Goal: Task Accomplishment & Management: Manage account settings

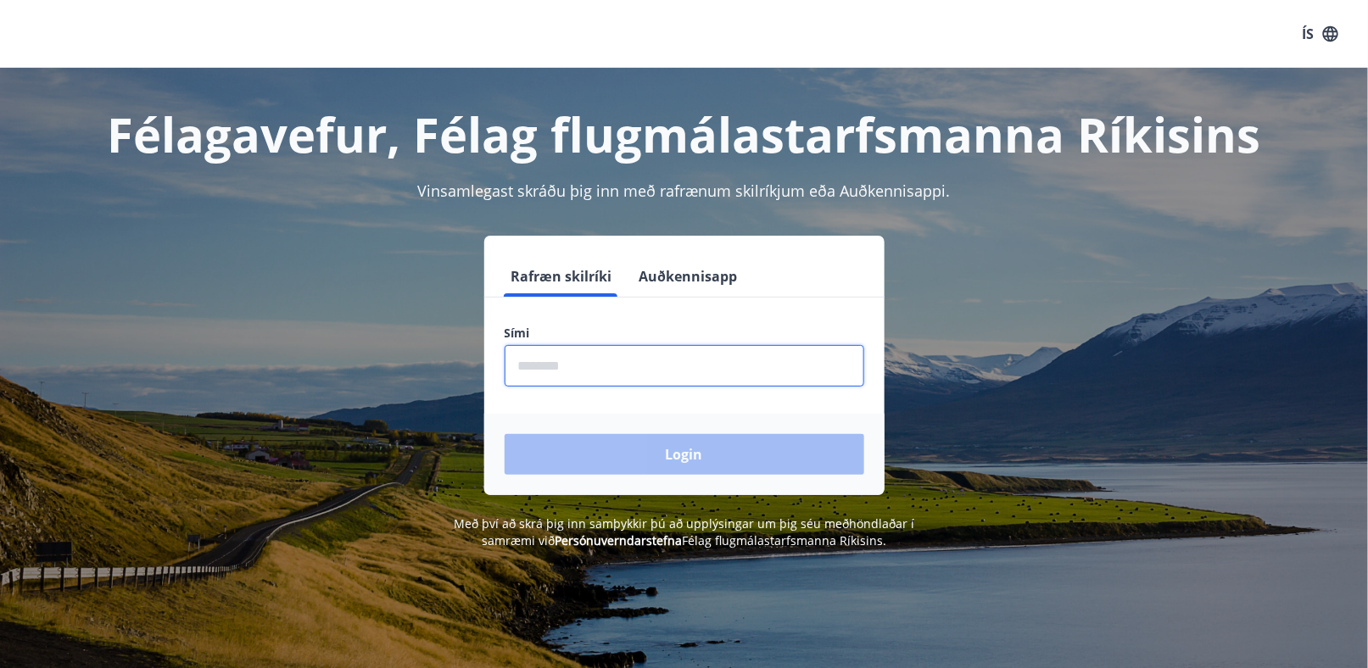
click at [597, 361] on input "phone" at bounding box center [685, 366] width 360 height 42
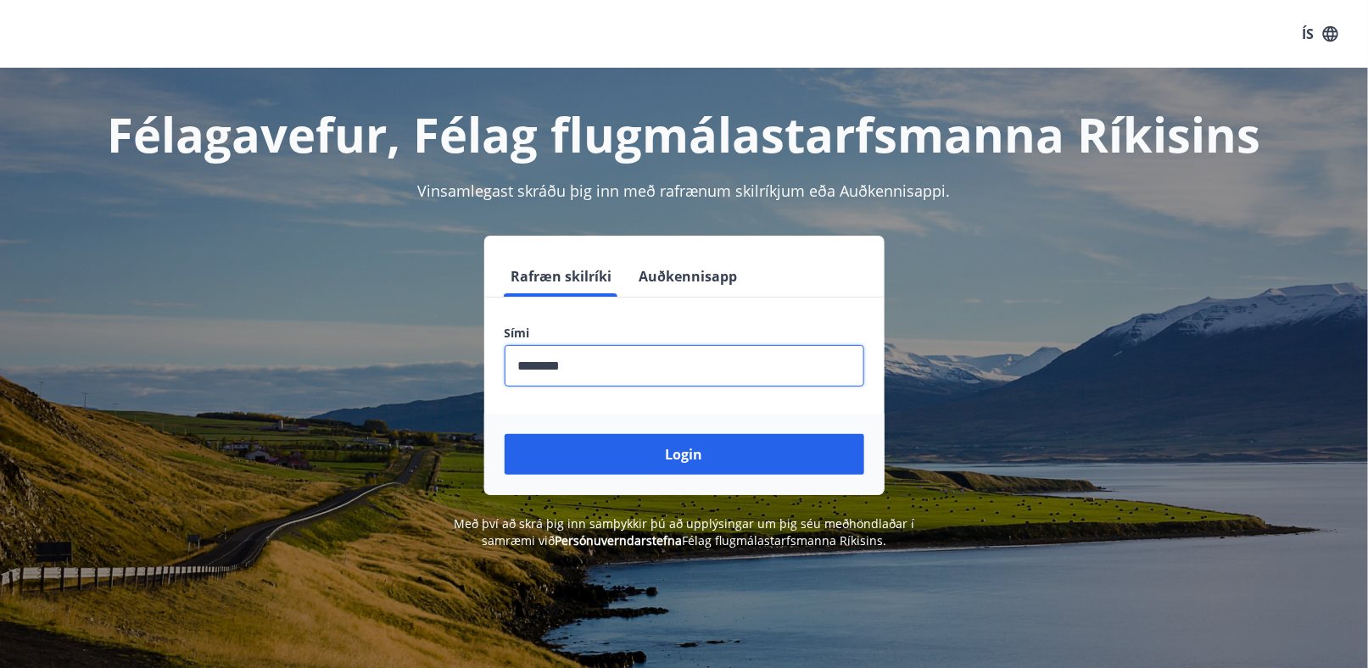
drag, startPoint x: 581, startPoint y: 364, endPoint x: 389, endPoint y: 361, distance: 192.6
click at [389, 361] on div "Rafræn skilríki Auðkennisapp Sími ​ Login" at bounding box center [684, 366] width 1181 height 260
type input "********"
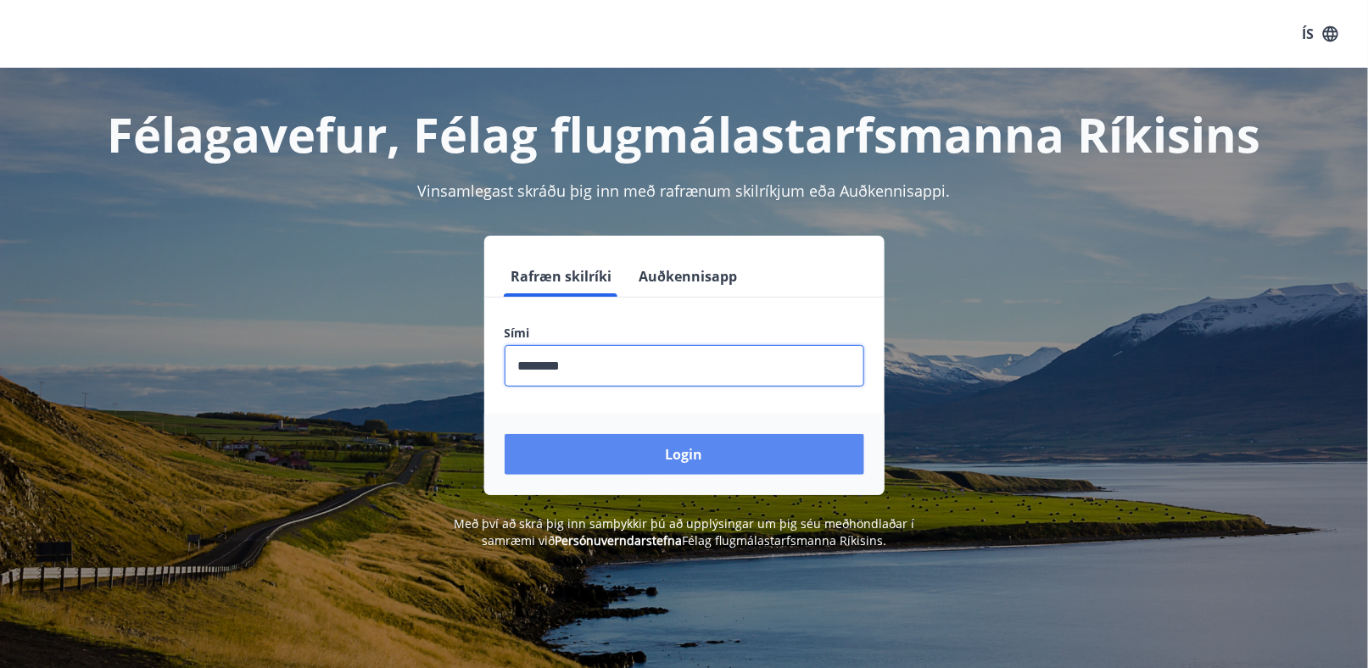
click at [702, 456] on button "Login" at bounding box center [685, 454] width 360 height 41
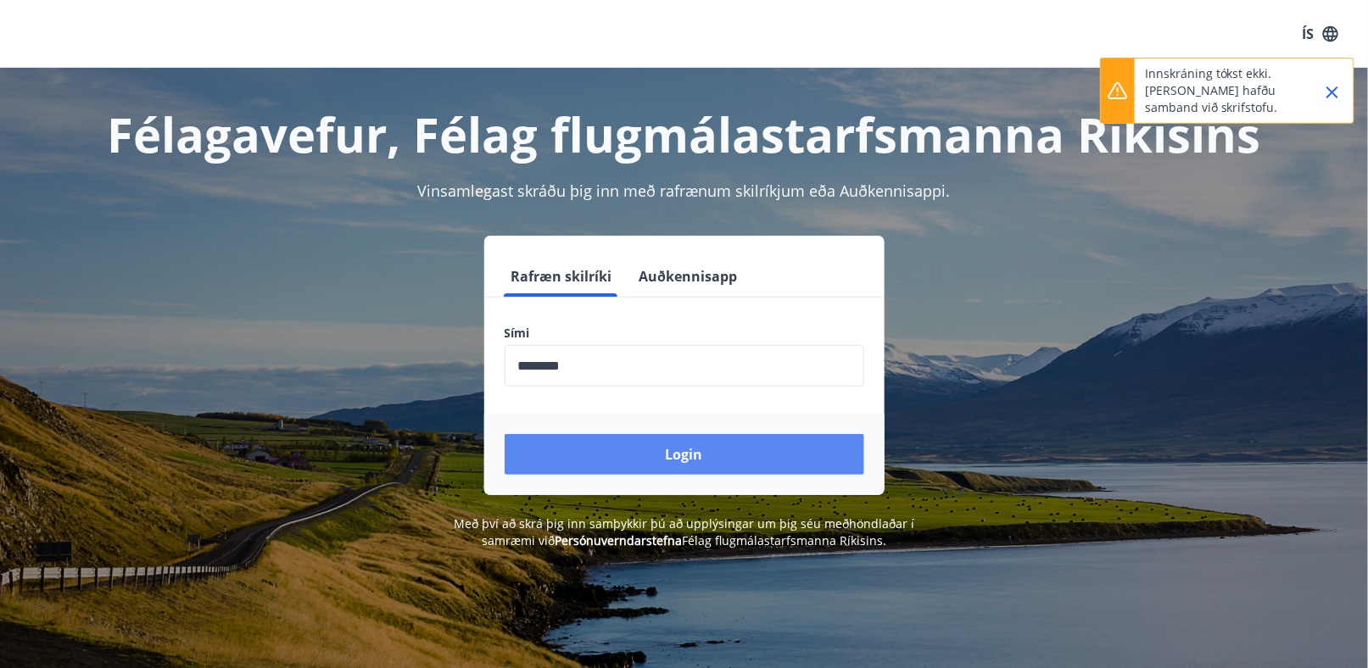
click at [684, 455] on button "Login" at bounding box center [685, 454] width 360 height 41
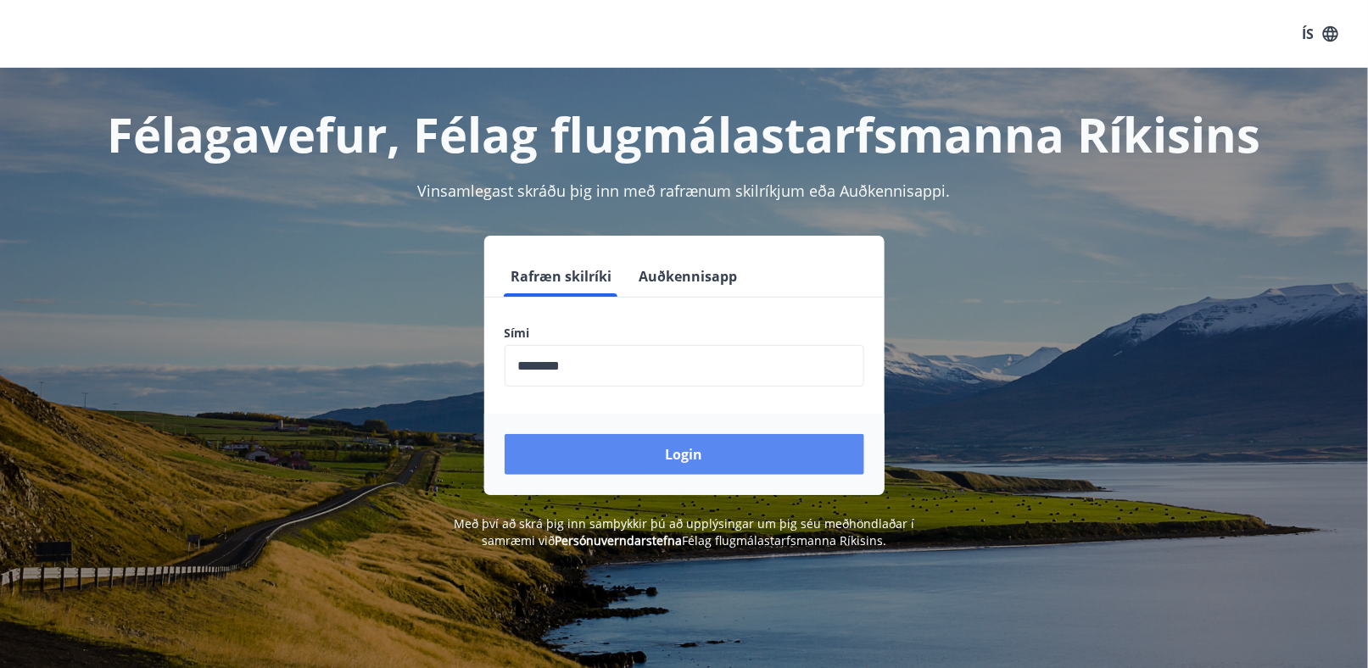
click at [688, 450] on button "Login" at bounding box center [685, 454] width 360 height 41
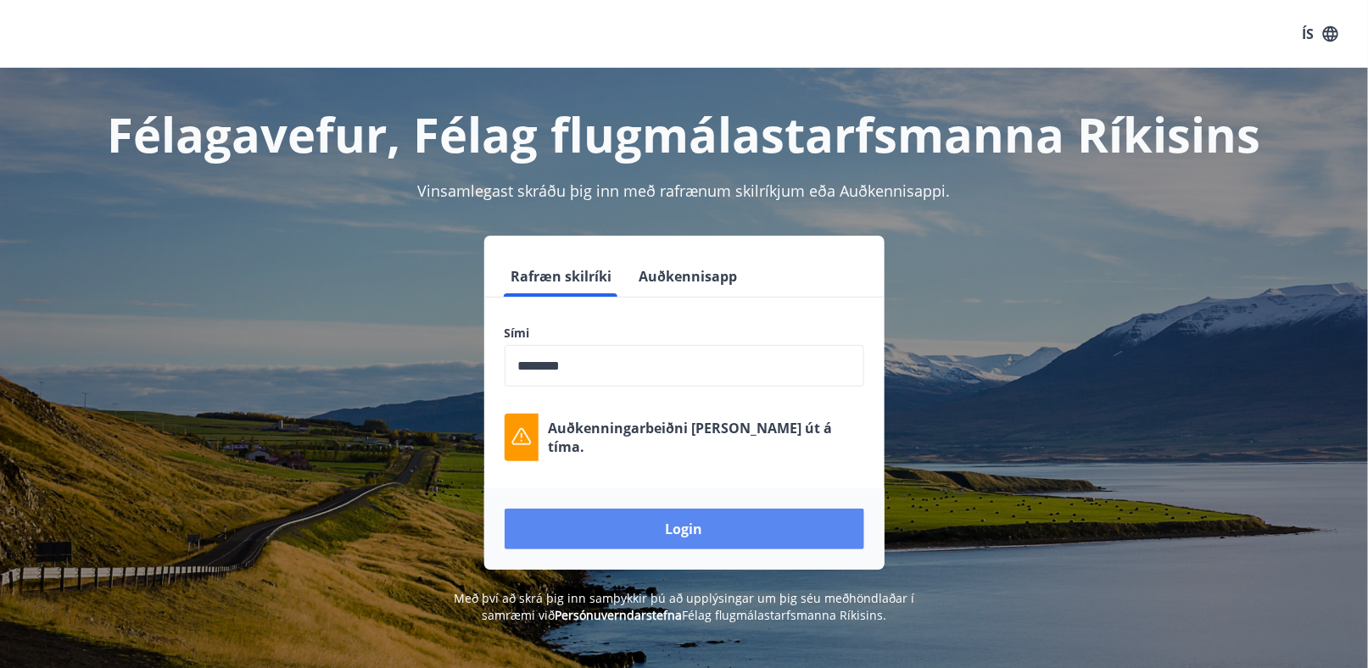
click at [679, 532] on button "Login" at bounding box center [685, 529] width 360 height 41
